Goal: Check status: Check status

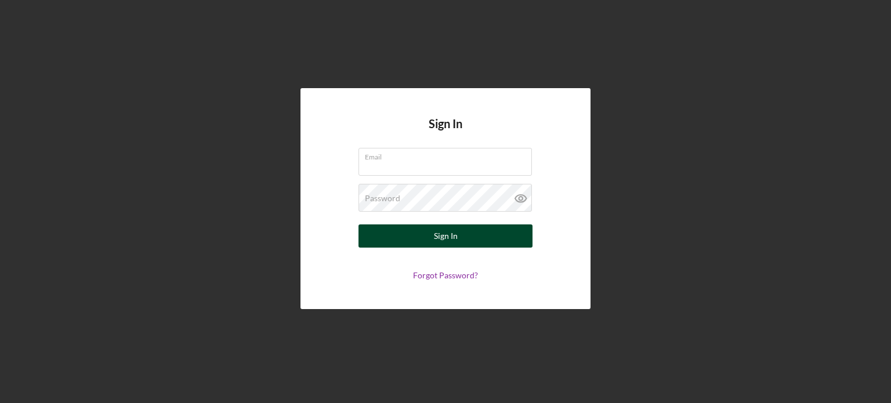
type input "[EMAIL_ADDRESS][DOMAIN_NAME]"
click at [414, 229] on button "Sign In" at bounding box center [446, 236] width 174 height 23
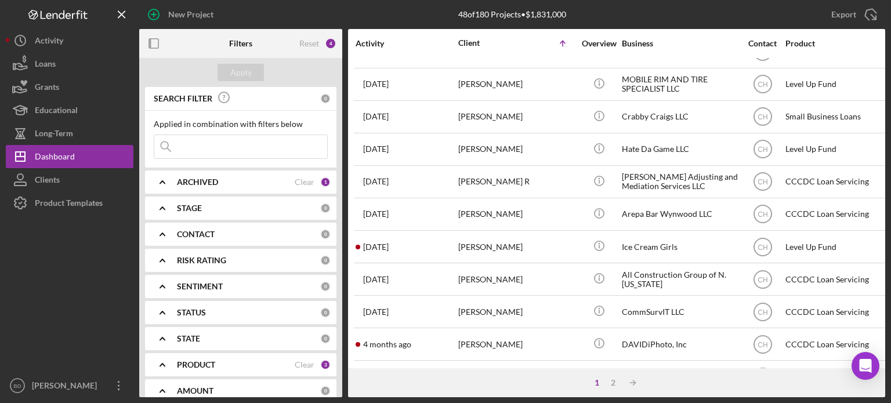
scroll to position [518, 0]
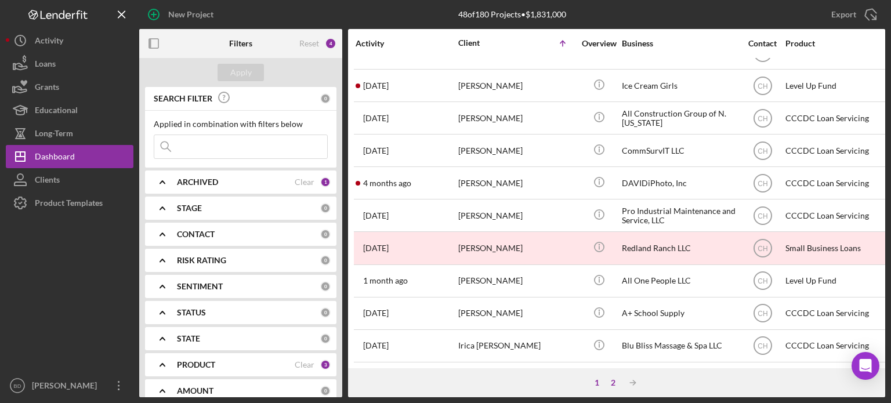
click at [611, 382] on div "2" at bounding box center [613, 382] width 16 height 9
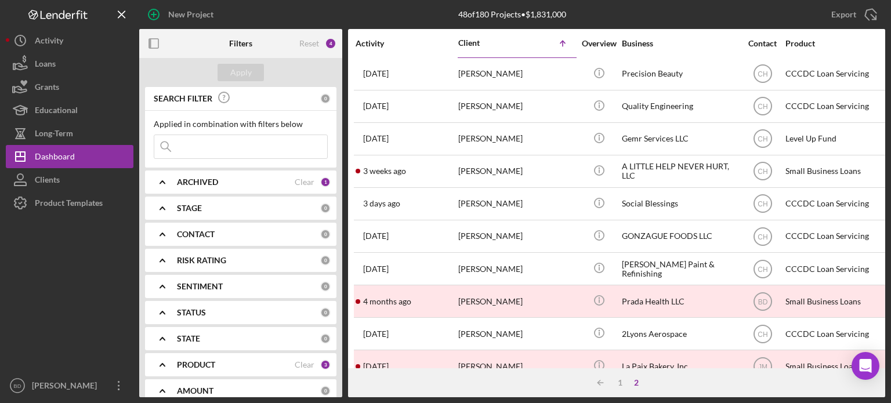
scroll to position [0, 0]
click at [620, 378] on div "1" at bounding box center [620, 382] width 16 height 9
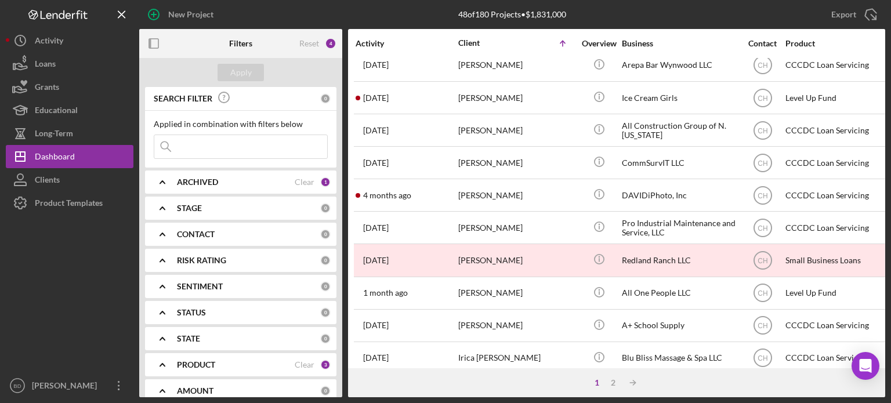
scroll to position [518, 0]
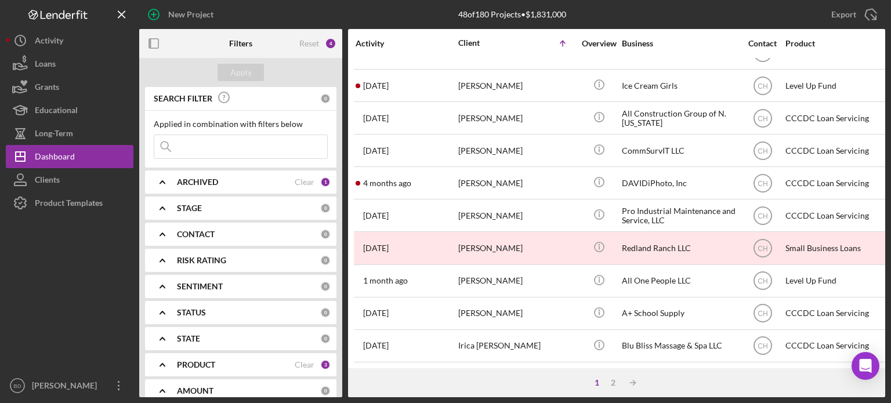
click at [613, 377] on div "1 2 Icon/Table Sort Arrow" at bounding box center [616, 383] width 537 height 29
click at [612, 383] on div "2" at bounding box center [613, 382] width 16 height 9
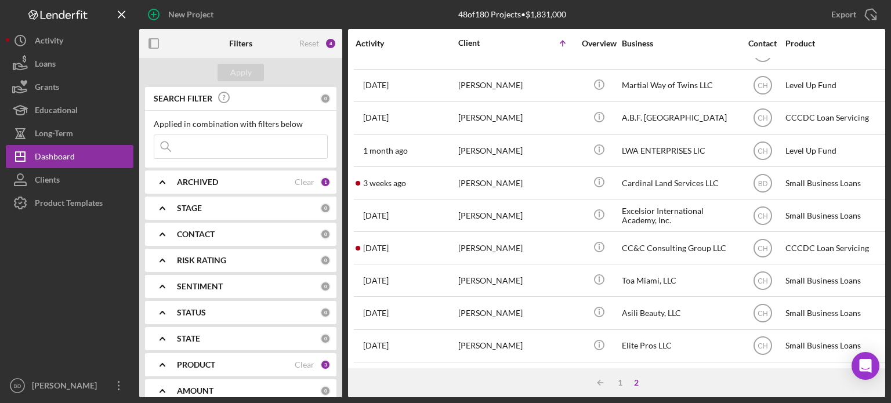
scroll to position [453, 0]
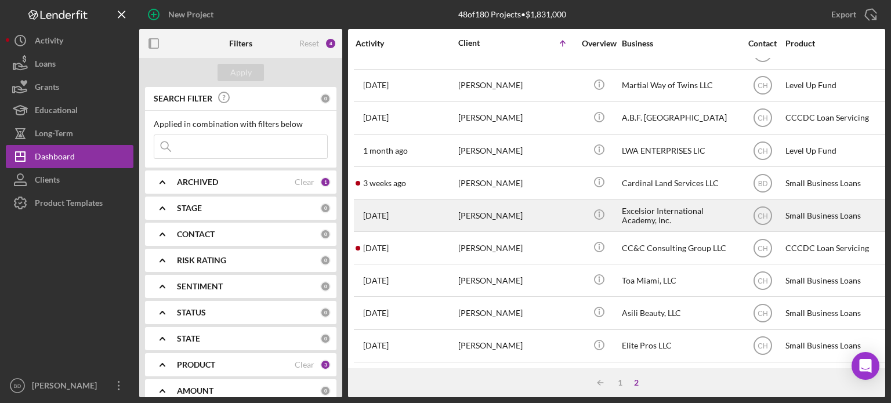
click at [518, 203] on div "[PERSON_NAME]" at bounding box center [517, 215] width 116 height 31
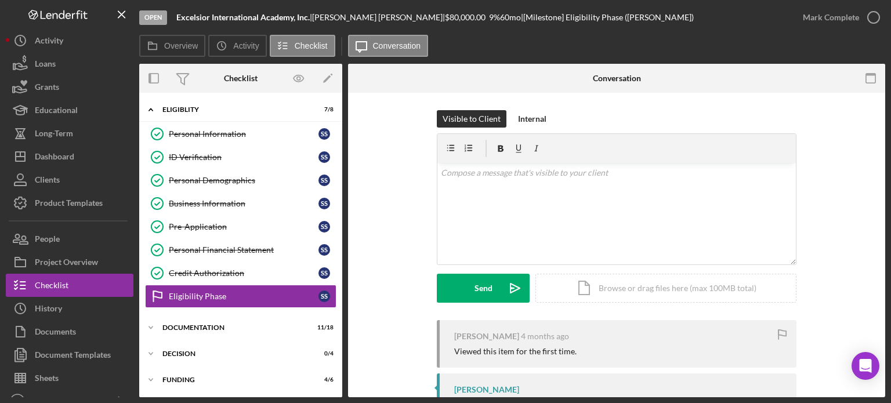
scroll to position [24, 0]
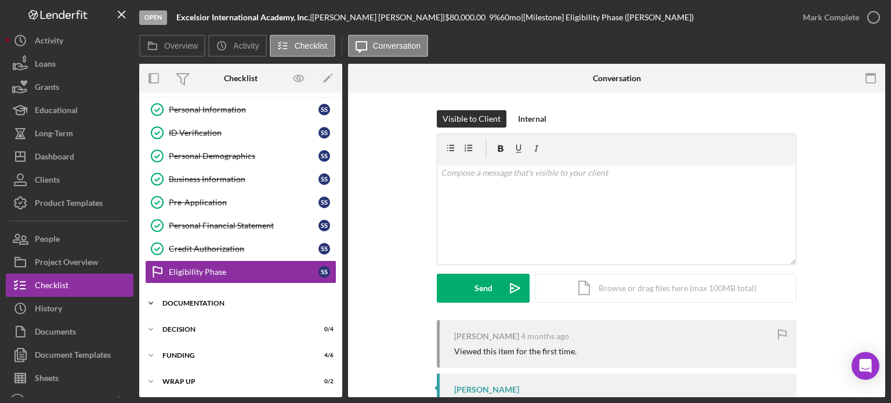
click at [186, 300] on div "Documentation" at bounding box center [245, 303] width 165 height 7
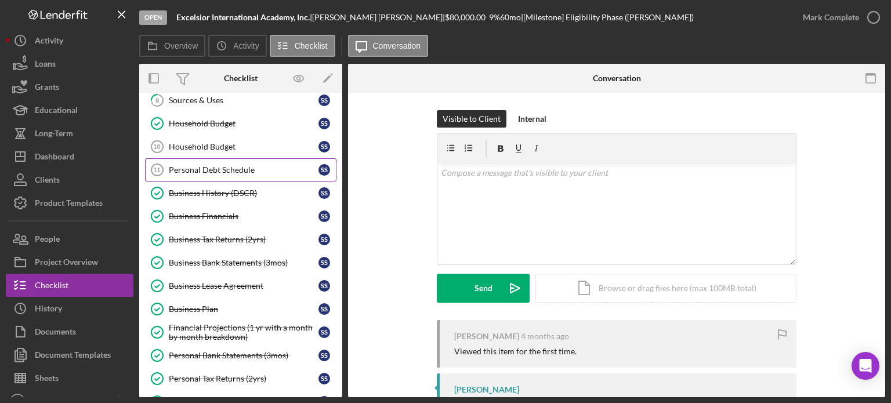
scroll to position [257, 0]
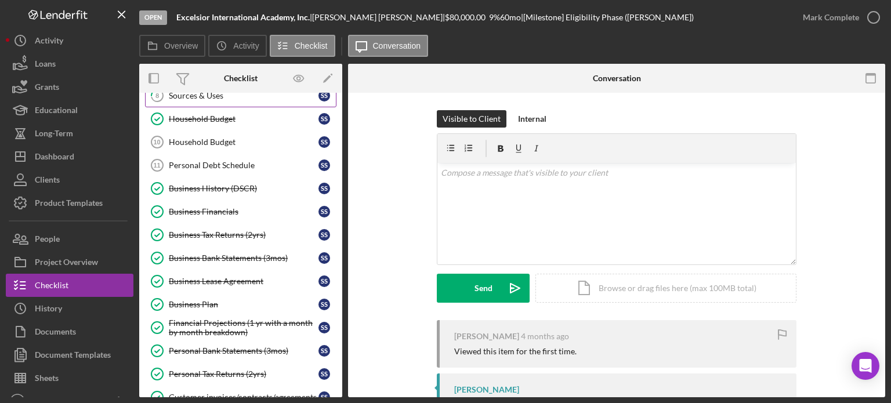
click at [200, 97] on div "Sources & Uses" at bounding box center [244, 95] width 150 height 9
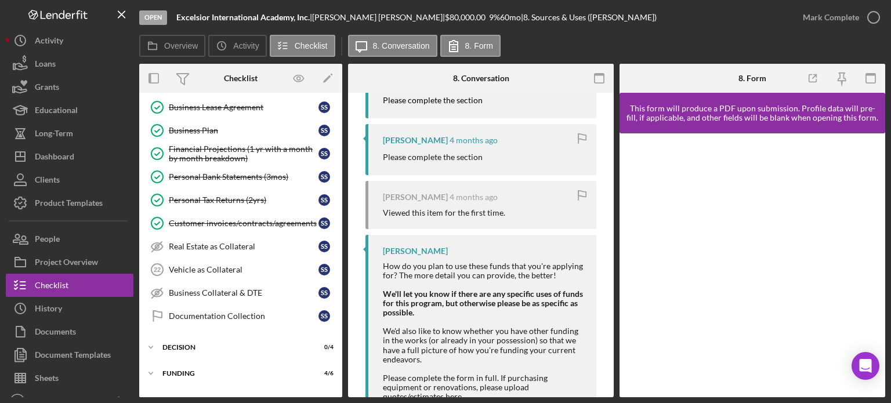
scroll to position [680, 0]
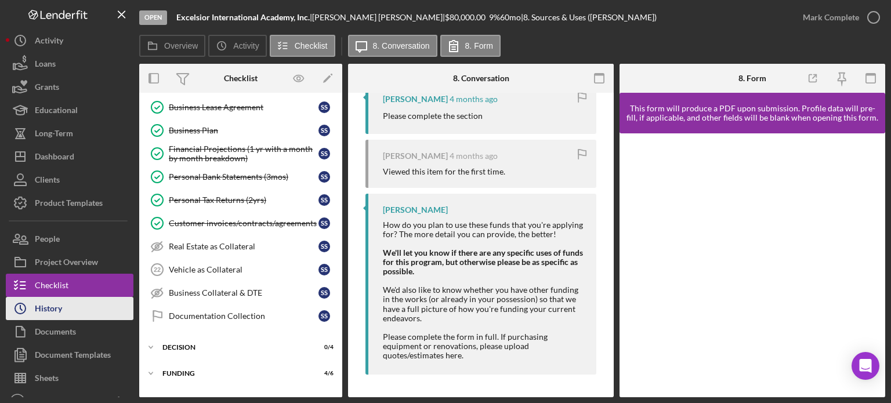
click at [52, 306] on div "History" at bounding box center [48, 310] width 27 height 26
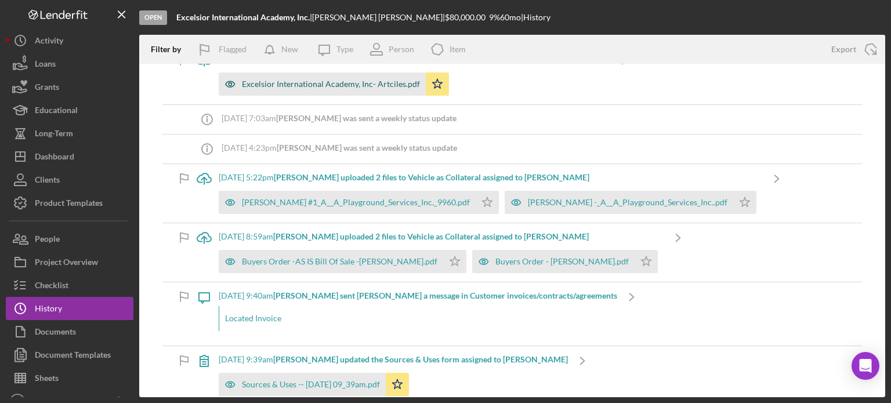
scroll to position [871, 0]
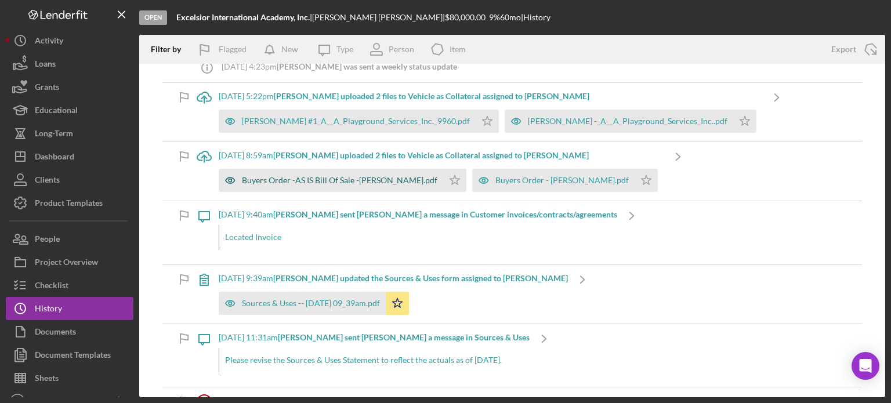
click at [240, 178] on icon "button" at bounding box center [230, 180] width 23 height 23
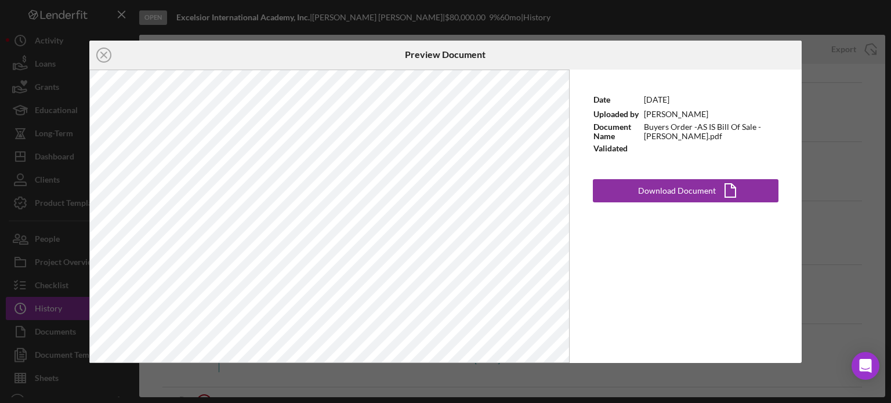
click at [855, 201] on div "Icon/Close Preview Document Date [DATE] Uploaded by [PERSON_NAME] Document Name…" at bounding box center [445, 201] width 891 height 403
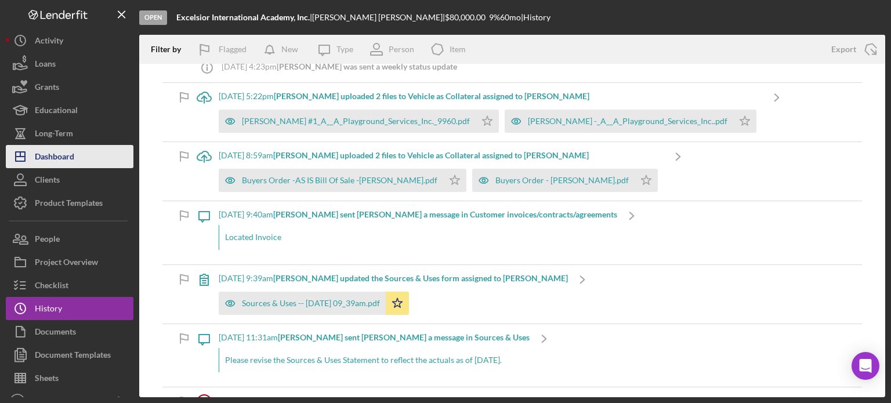
click at [53, 147] on div "Dashboard" at bounding box center [54, 158] width 39 height 26
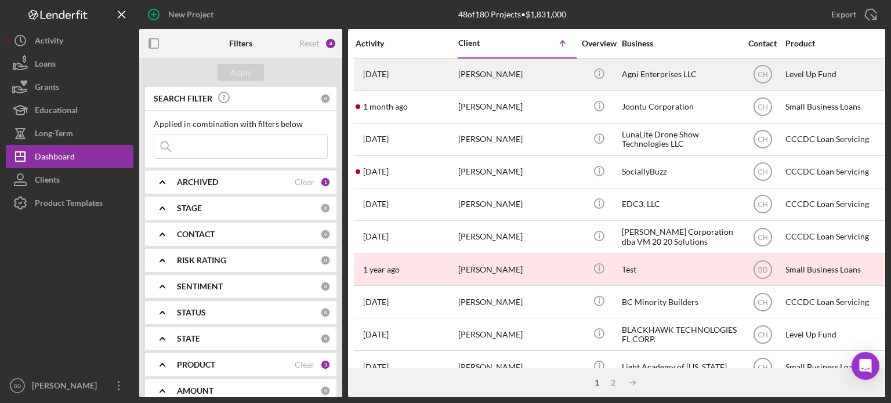
click at [544, 75] on div "[PERSON_NAME]" at bounding box center [517, 74] width 116 height 31
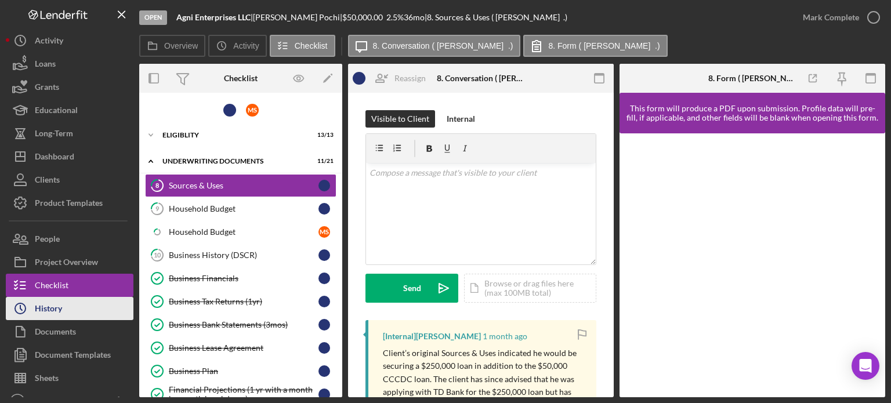
click at [58, 306] on div "History" at bounding box center [48, 310] width 27 height 26
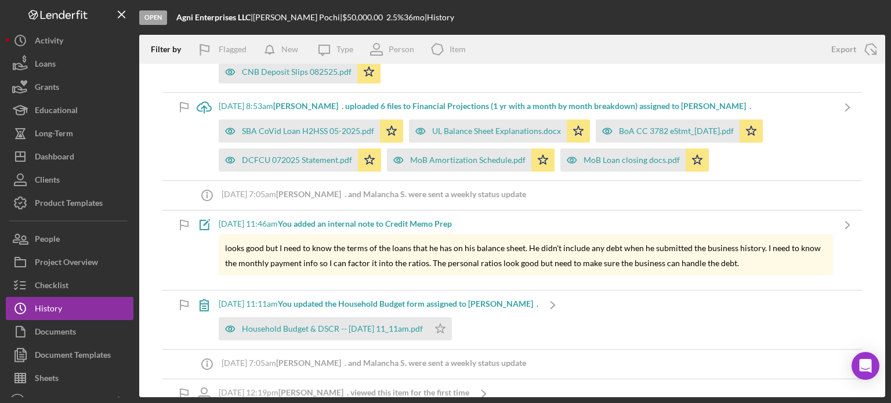
scroll to position [116, 0]
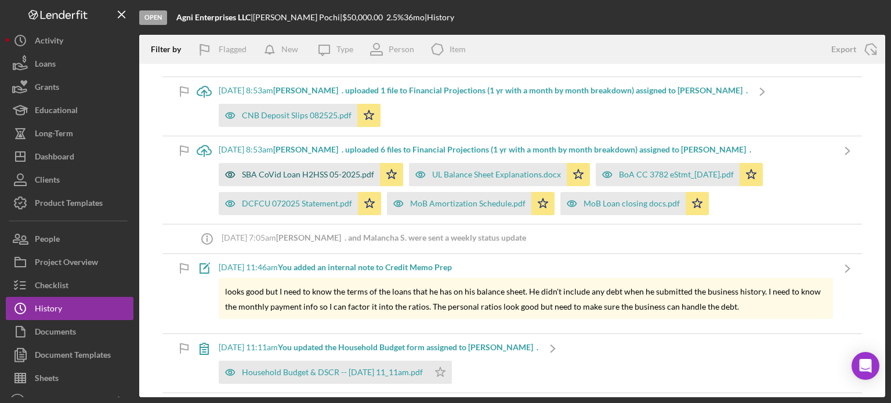
click at [295, 174] on div "SBA CoVid Loan H2HSS 05-2025.pdf" at bounding box center [308, 174] width 132 height 9
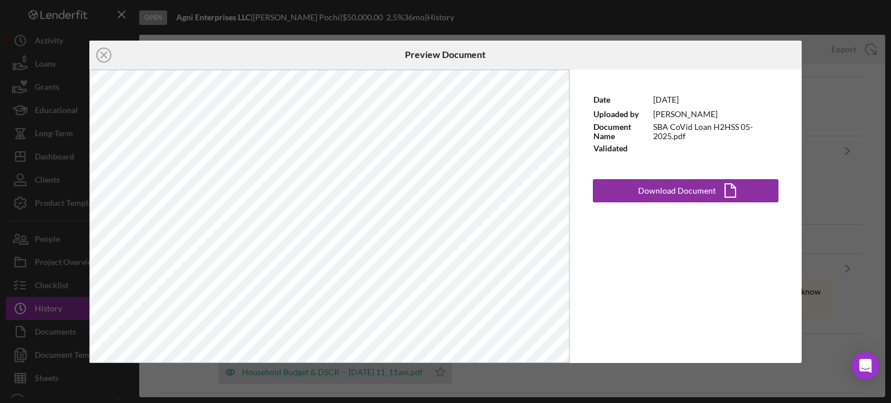
click at [670, 250] on div "Date [DATE] Uploaded by [PERSON_NAME] Document Name SBA CoVid Loan H2HSS 05-202…" at bounding box center [686, 217] width 232 height 294
click at [838, 178] on div "Icon/Close Preview Document Date [DATE] Uploaded by [PERSON_NAME] Document Name…" at bounding box center [445, 201] width 891 height 403
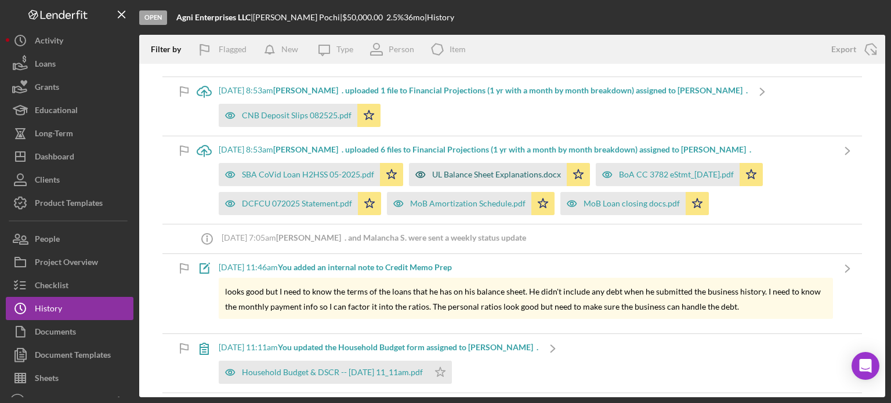
click at [456, 175] on div "UL Balance Sheet Explanations.docx" at bounding box center [496, 174] width 129 height 9
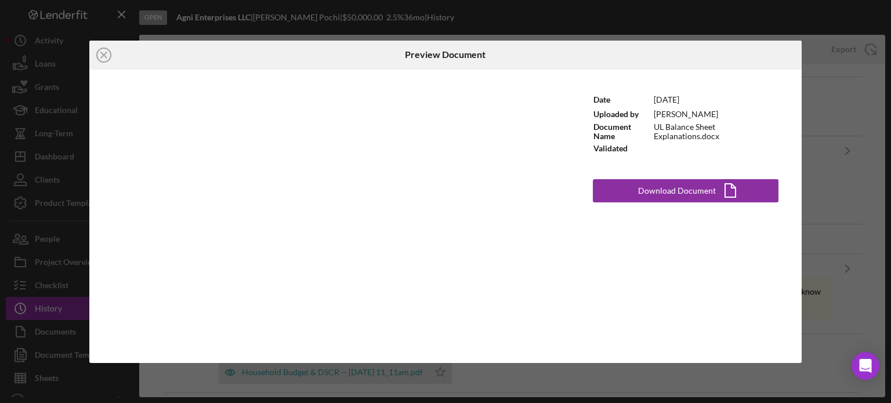
click at [844, 162] on div "Icon/Close Preview Document Date [DATE] Uploaded by [PERSON_NAME] Document Name…" at bounding box center [445, 201] width 891 height 403
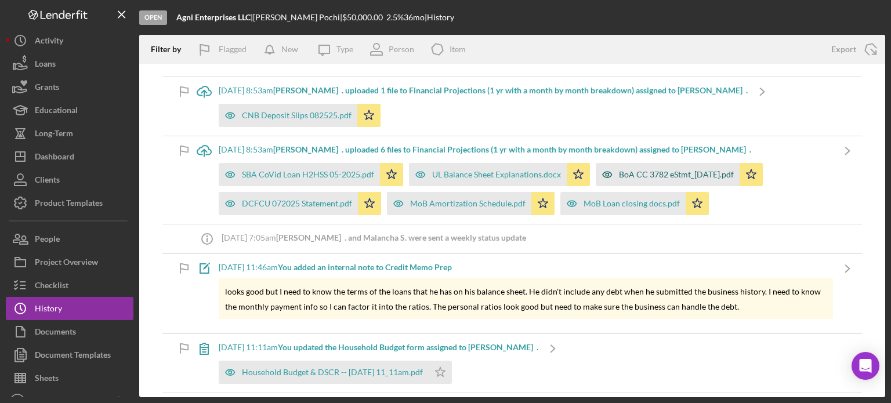
click at [645, 171] on div "BoA CC 3782 eStmt_[DATE].pdf" at bounding box center [676, 174] width 115 height 9
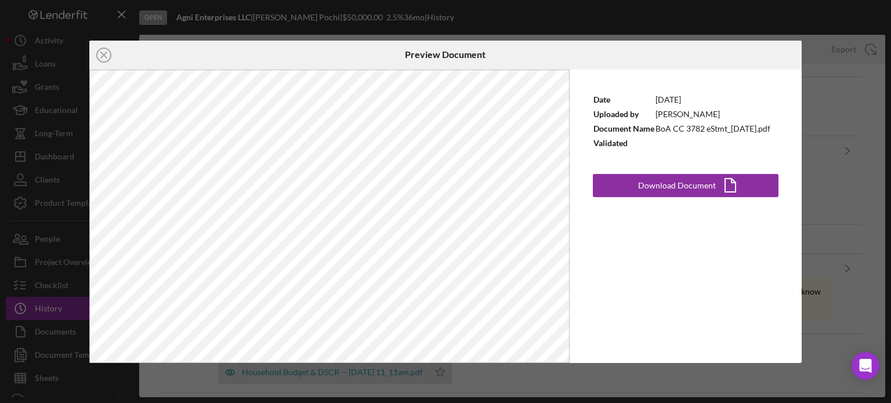
click at [852, 230] on div "Icon/Close Preview Document Date [DATE] Uploaded by [PERSON_NAME] Document Name…" at bounding box center [445, 201] width 891 height 403
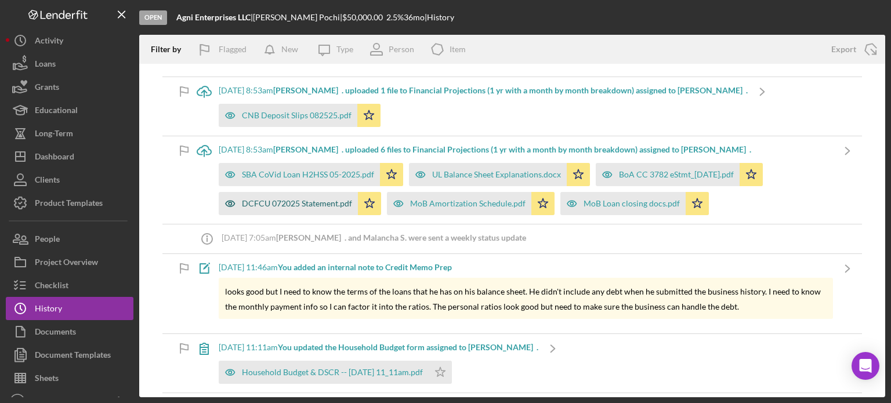
click at [281, 202] on div "DCFCU 072025 Statement.pdf" at bounding box center [297, 203] width 110 height 9
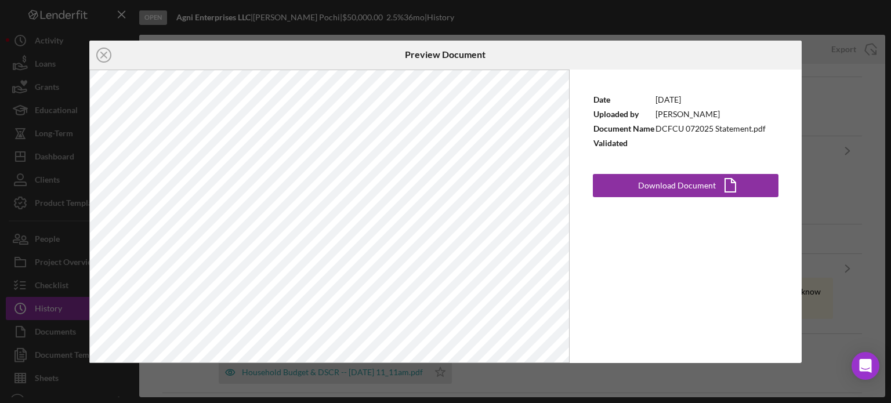
click at [836, 199] on div "Icon/Close Preview Document Date [DATE] Uploaded by [PERSON_NAME] Document Name…" at bounding box center [445, 201] width 891 height 403
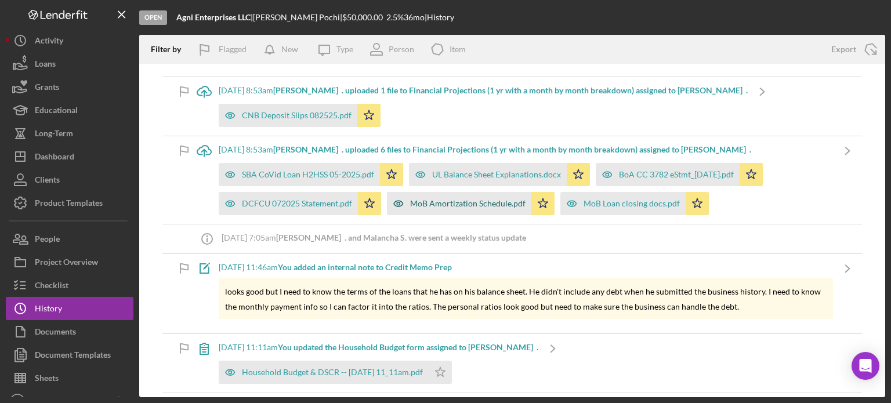
click at [431, 199] on div "MoB Amortization Schedule.pdf" at bounding box center [467, 203] width 115 height 9
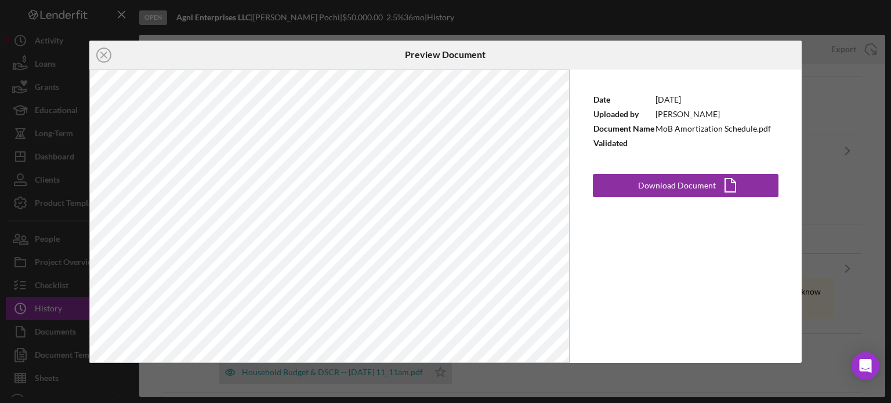
click at [865, 200] on div "Icon/Close Preview Document Date [DATE] Uploaded by [PERSON_NAME] Document Name…" at bounding box center [445, 201] width 891 height 403
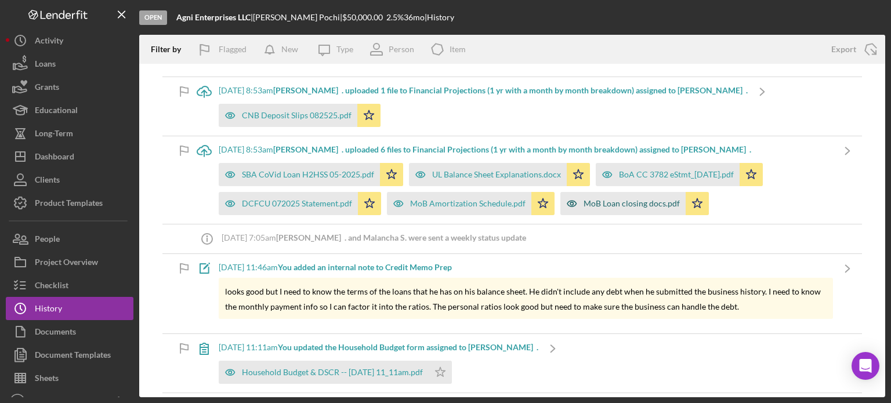
click at [615, 199] on div "MoB Loan closing docs.pdf" at bounding box center [632, 203] width 96 height 9
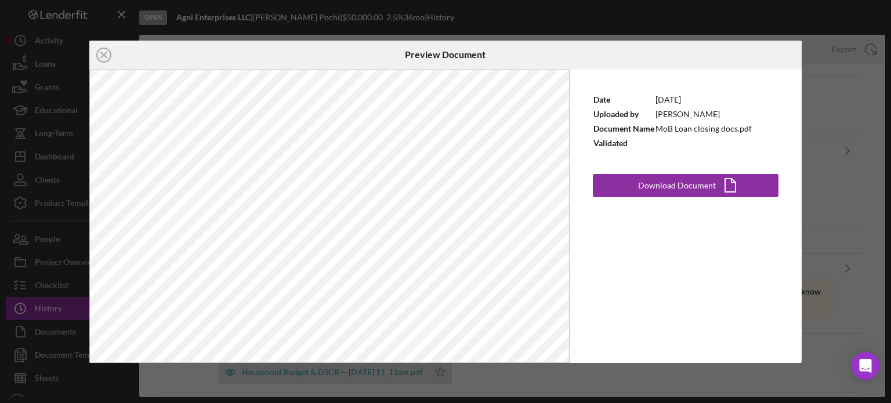
click at [818, 163] on div "Icon/Close Preview Document Date [DATE] Uploaded by [PERSON_NAME] Document Name…" at bounding box center [445, 201] width 891 height 403
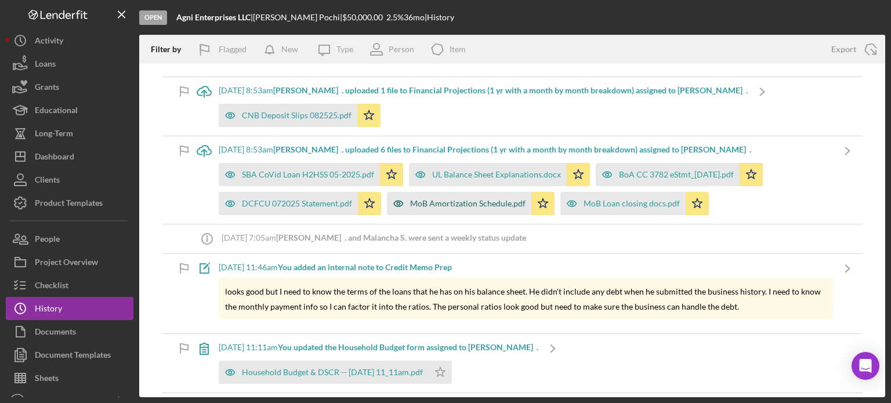
click at [418, 208] on div "MoB Amortization Schedule.pdf" at bounding box center [459, 203] width 145 height 23
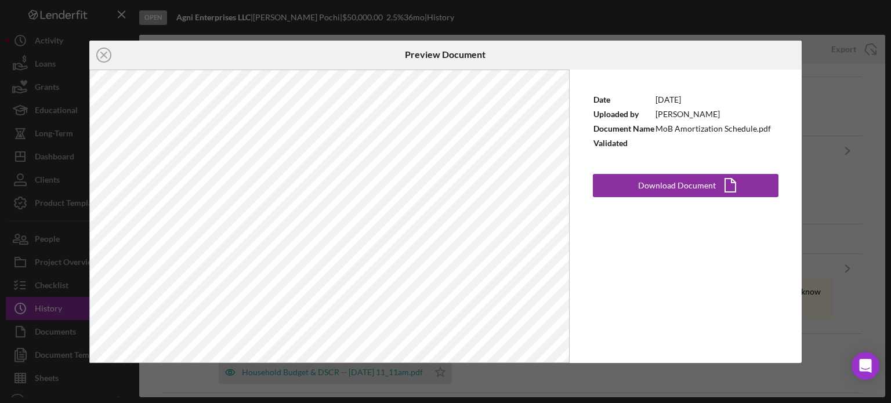
click at [826, 202] on div "Icon/Close Preview Document Date [DATE] Uploaded by [PERSON_NAME] Document Name…" at bounding box center [445, 201] width 891 height 403
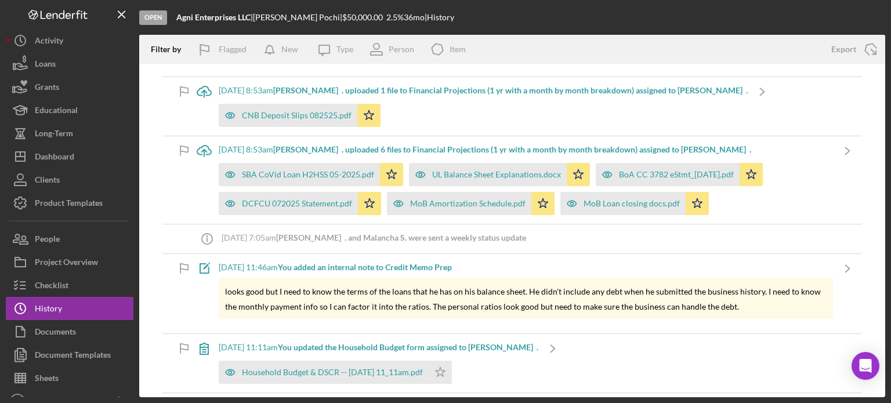
click at [709, 369] on div "[DATE] 11:11am You updated the Household Budget form assigned to [PERSON_NAME] …" at bounding box center [513, 363] width 700 height 59
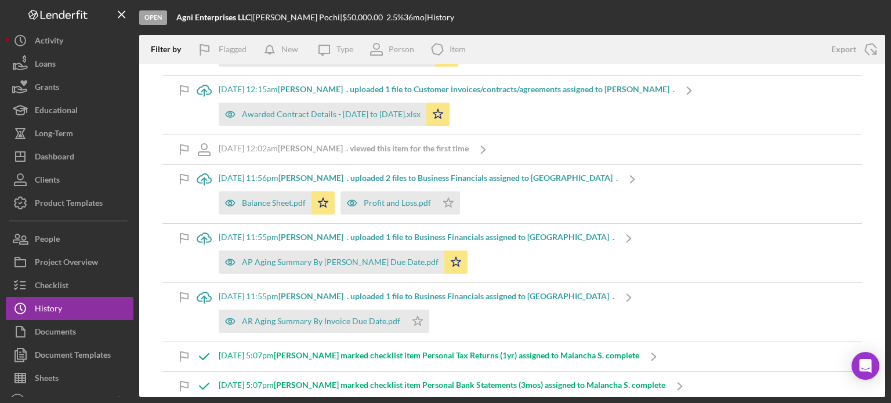
scroll to position [3076, 0]
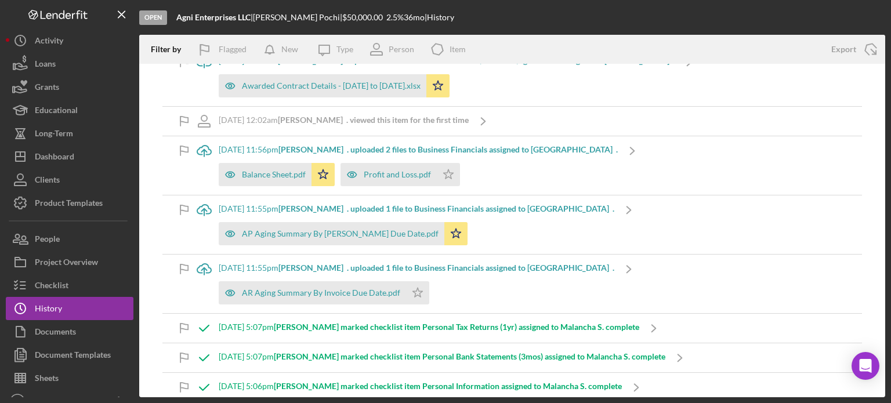
click at [234, 186] on icon "button" at bounding box center [230, 174] width 23 height 23
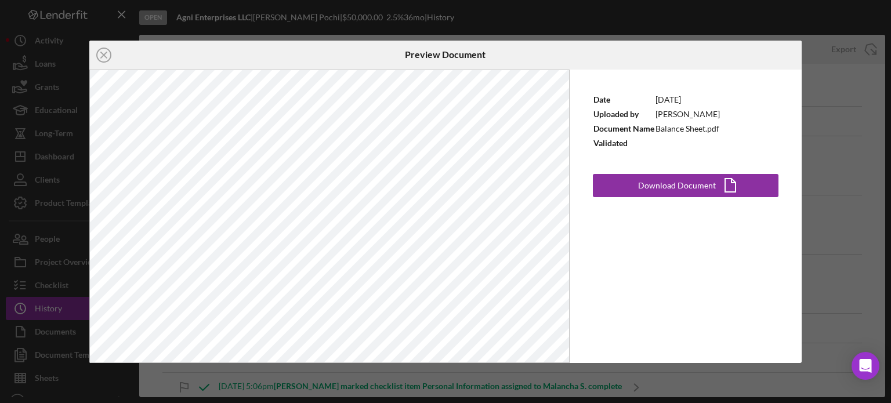
click at [836, 178] on div "Icon/Close Preview Document Date [DATE] Uploaded by [PERSON_NAME] Document Name…" at bounding box center [445, 201] width 891 height 403
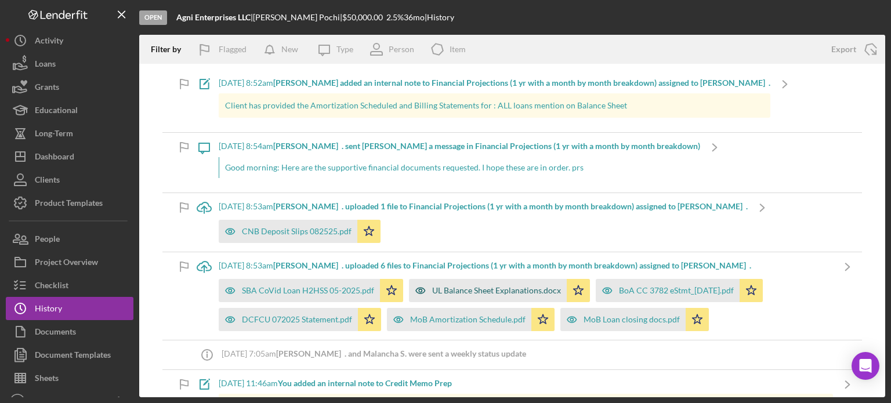
click at [434, 286] on div "UL Balance Sheet Explanations.docx" at bounding box center [496, 290] width 129 height 9
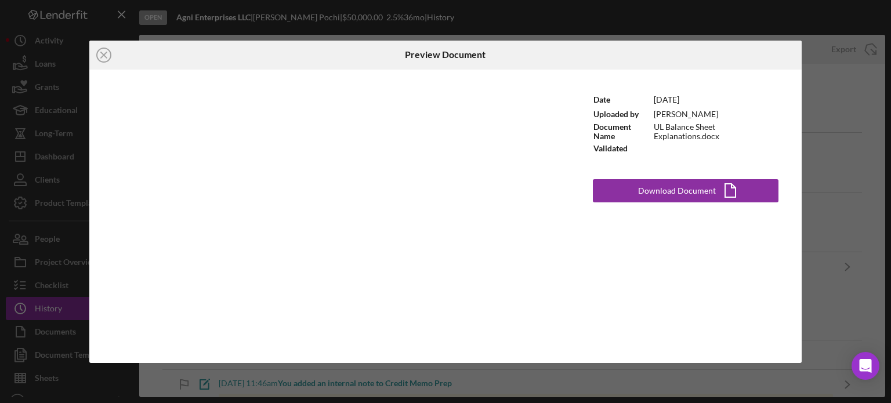
click at [815, 234] on div "Icon/Close Preview Document Date [DATE] Uploaded by [PERSON_NAME] Document Name…" at bounding box center [445, 201] width 891 height 403
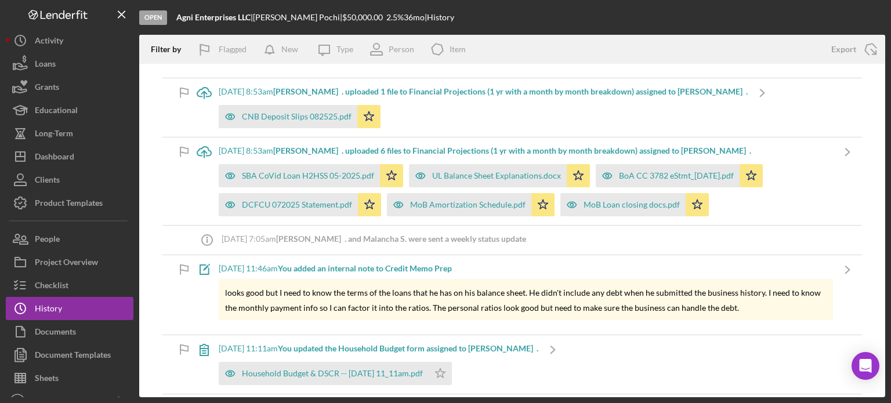
scroll to position [116, 0]
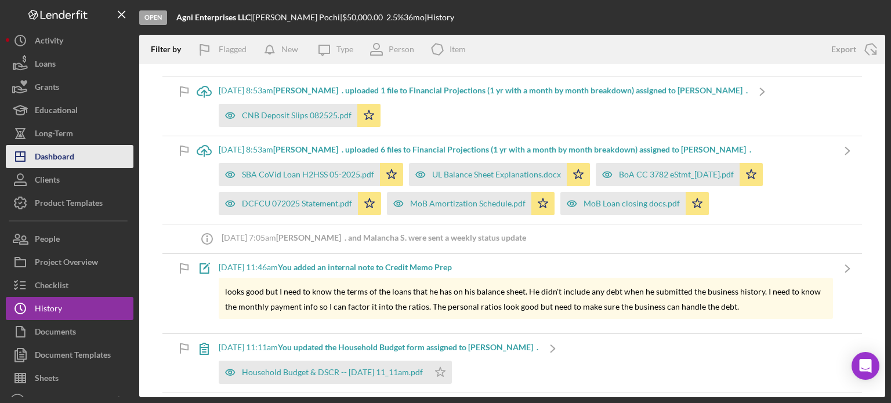
click at [55, 149] on div "Dashboard" at bounding box center [54, 158] width 39 height 26
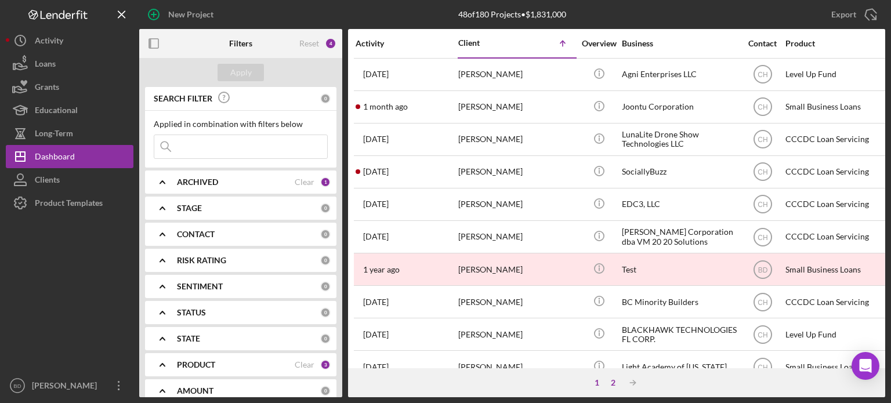
click at [611, 380] on div "2" at bounding box center [613, 382] width 16 height 9
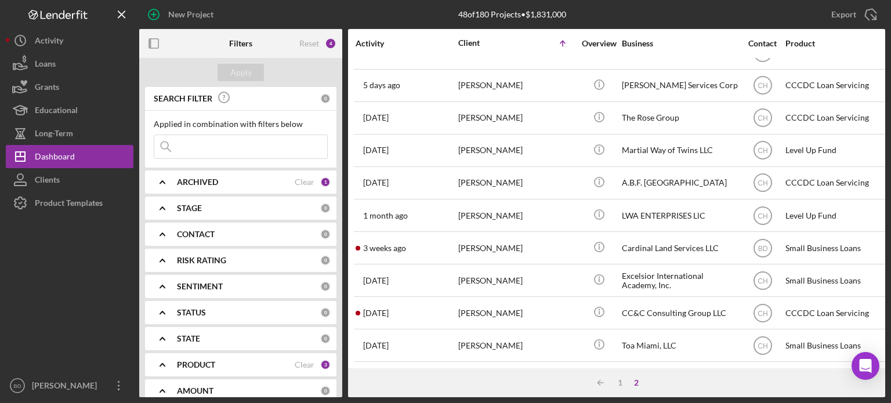
scroll to position [453, 0]
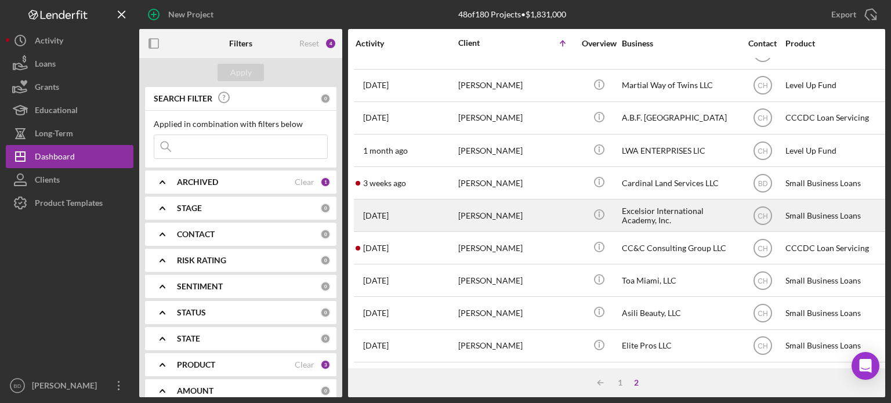
click at [558, 200] on div "[PERSON_NAME]" at bounding box center [517, 215] width 116 height 31
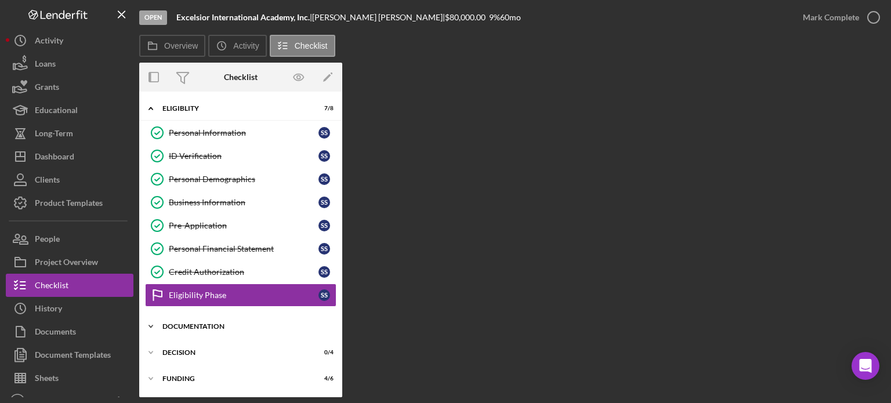
scroll to position [24, 0]
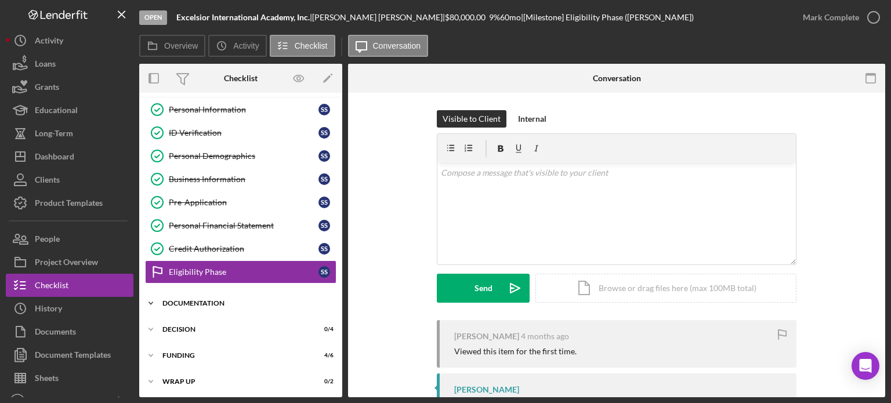
click at [200, 292] on div "Icon/Expander Documentation 10 / 18" at bounding box center [240, 303] width 203 height 23
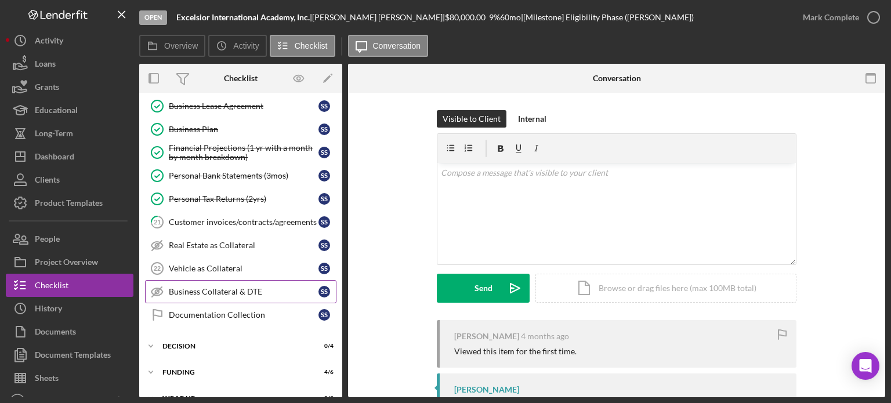
scroll to position [444, 0]
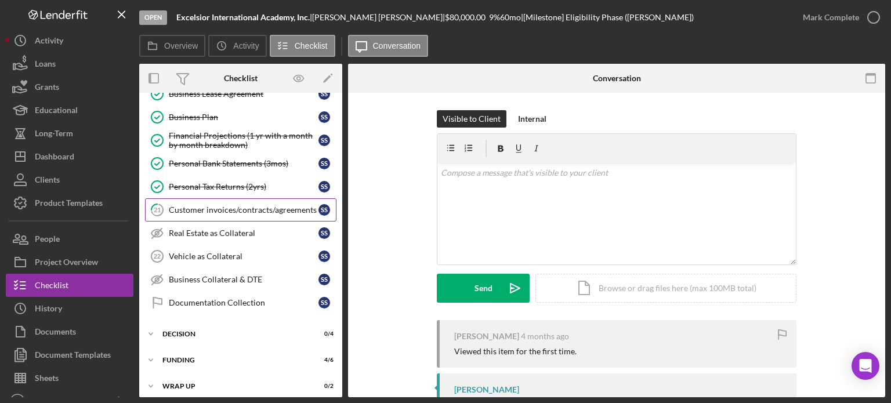
click at [240, 207] on div "Customer invoices/contracts/agreements" at bounding box center [244, 209] width 150 height 9
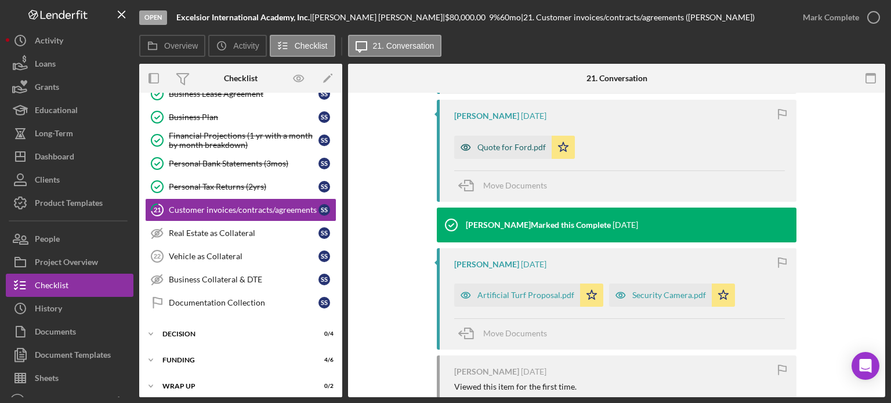
scroll to position [348, 0]
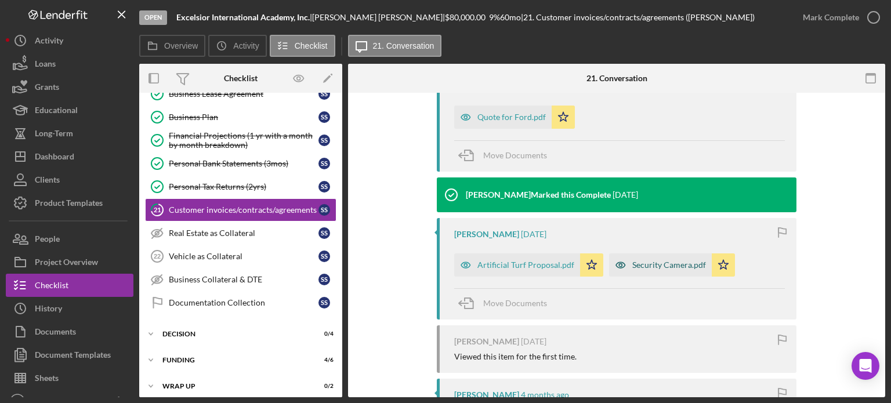
click at [619, 262] on icon "button" at bounding box center [620, 265] width 23 height 23
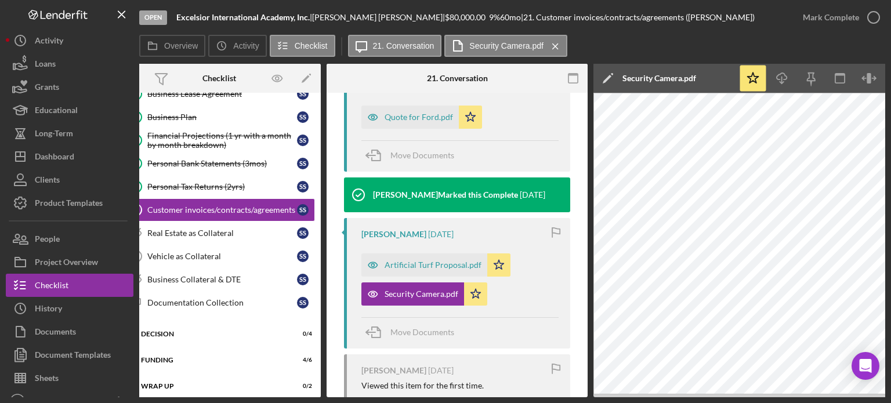
scroll to position [0, 15]
